Goal: Task Accomplishment & Management: Use online tool/utility

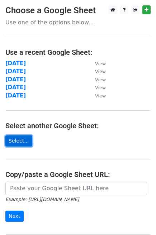
click at [20, 142] on link "Select..." at bounding box center [18, 140] width 27 height 11
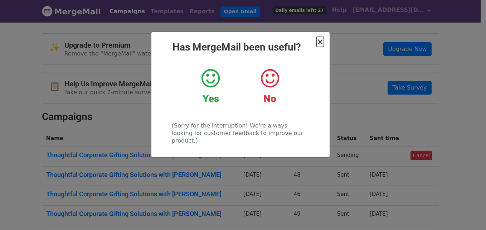
click at [320, 44] on span "×" at bounding box center [319, 42] width 7 height 10
